Goal: Communication & Community: Answer question/provide support

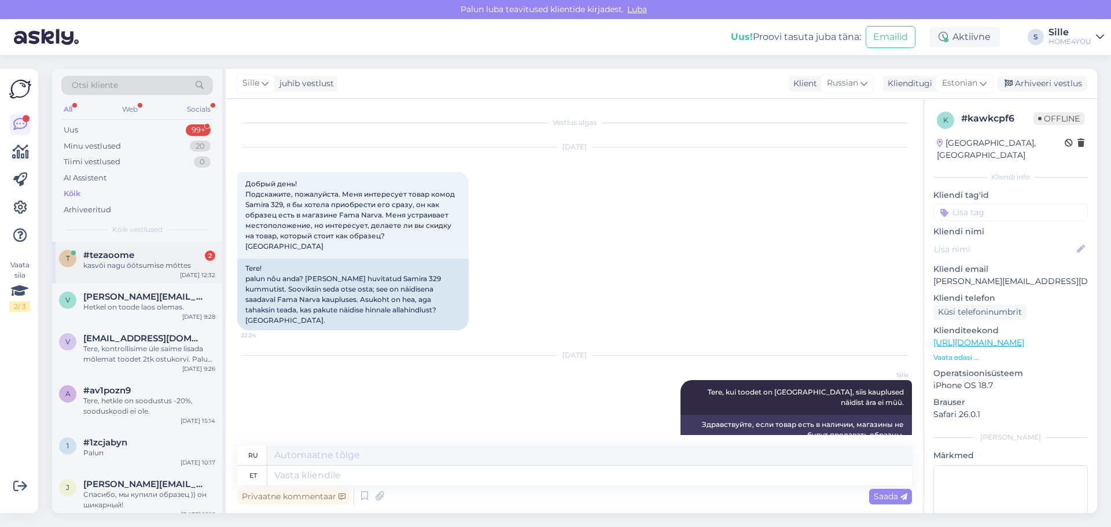
click at [115, 252] on span "#tezaoome" at bounding box center [108, 255] width 51 height 10
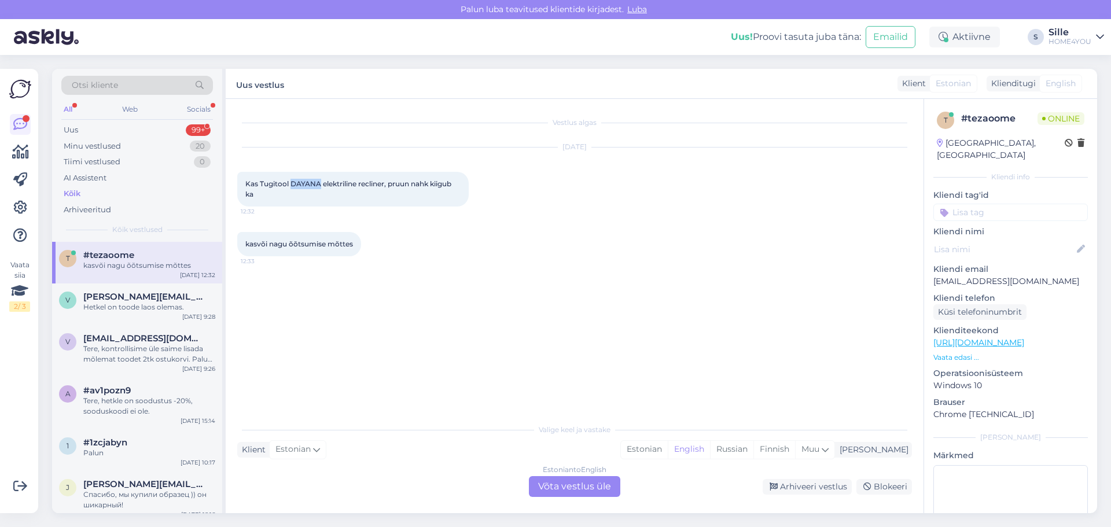
drag, startPoint x: 321, startPoint y: 183, endPoint x: 290, endPoint y: 180, distance: 31.4
click at [290, 180] on span "Kas Tugitool DAYANA elektriline recliner, pruun nahk kiigub ka" at bounding box center [349, 188] width 208 height 19
copy span "DAYANA"
click at [544, 476] on div "Valige [PERSON_NAME] vastake Klient Estonian Mina Estonian English Russian Finn…" at bounding box center [574, 457] width 675 height 79
click at [535, 488] on div "Estonian to English Võta vestlus üle" at bounding box center [574, 486] width 91 height 21
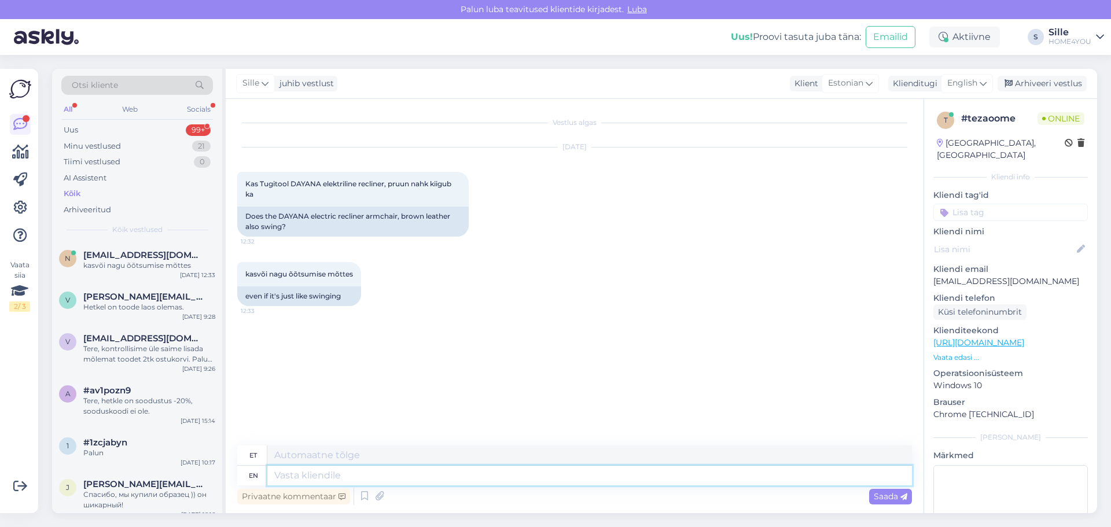
click at [401, 477] on textarea at bounding box center [589, 476] width 645 height 20
click at [971, 80] on span "English" at bounding box center [963, 83] width 30 height 13
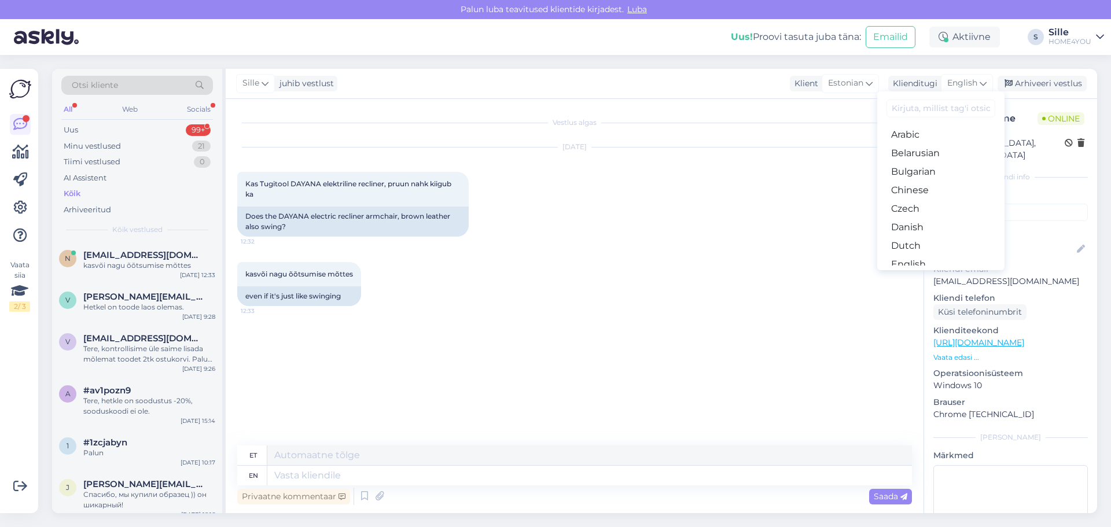
click at [920, 274] on link "Estonian" at bounding box center [941, 283] width 127 height 19
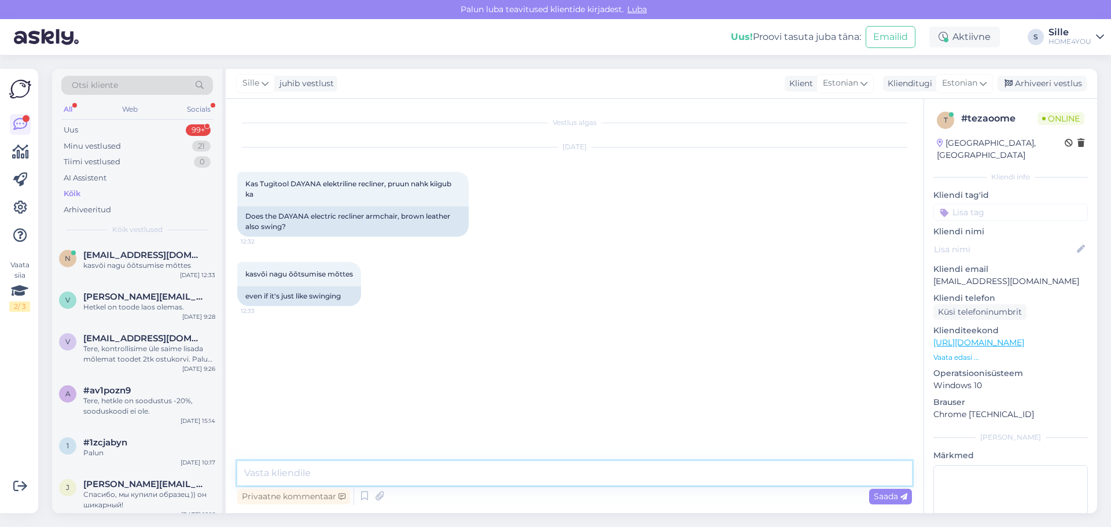
click at [410, 482] on textarea at bounding box center [574, 473] width 675 height 24
type textarea "Tere, Kahjuks tool ei kiigu."
